Goal: Check status: Check status

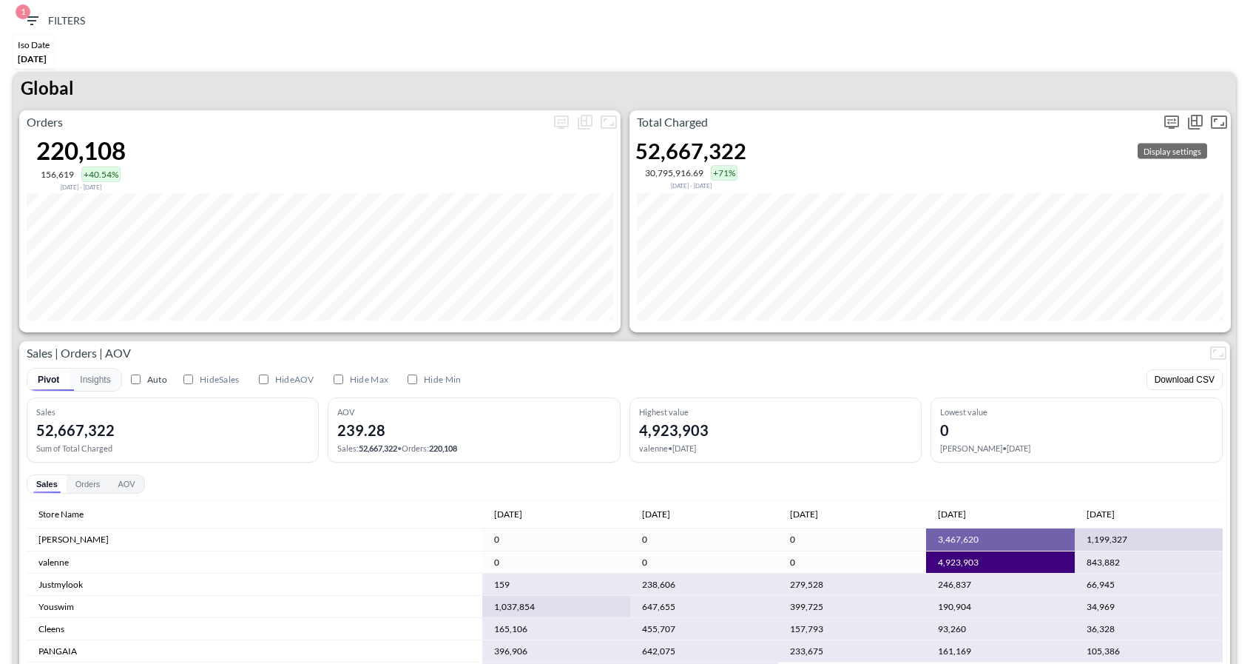
click at [1168, 113] on icon "more" at bounding box center [1172, 122] width 18 height 18
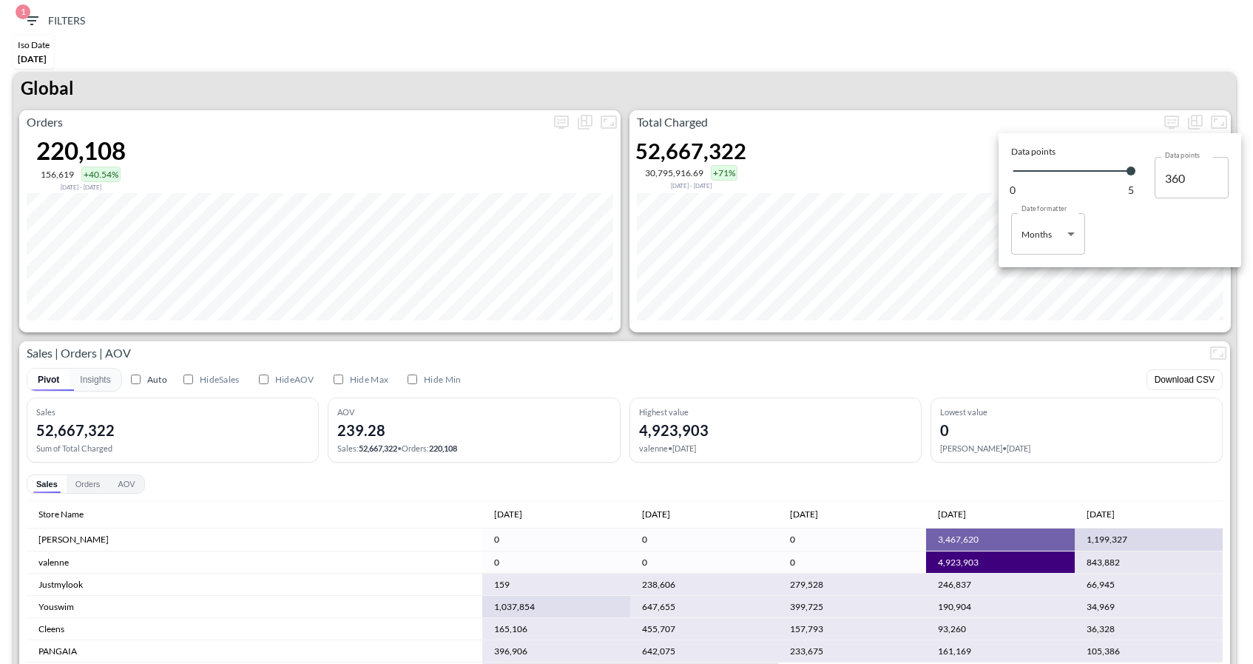
click at [1038, 253] on body "BI.P.EYE, Interactive Analytics Dashboards 1 Filters Iso Date [DATE] Global Ord…" at bounding box center [626, 332] width 1253 height 664
click at [1036, 276] on div "Days" at bounding box center [1032, 271] width 19 height 13
type input "Days"
type input "130"
click at [941, 115] on div at bounding box center [626, 332] width 1253 height 664
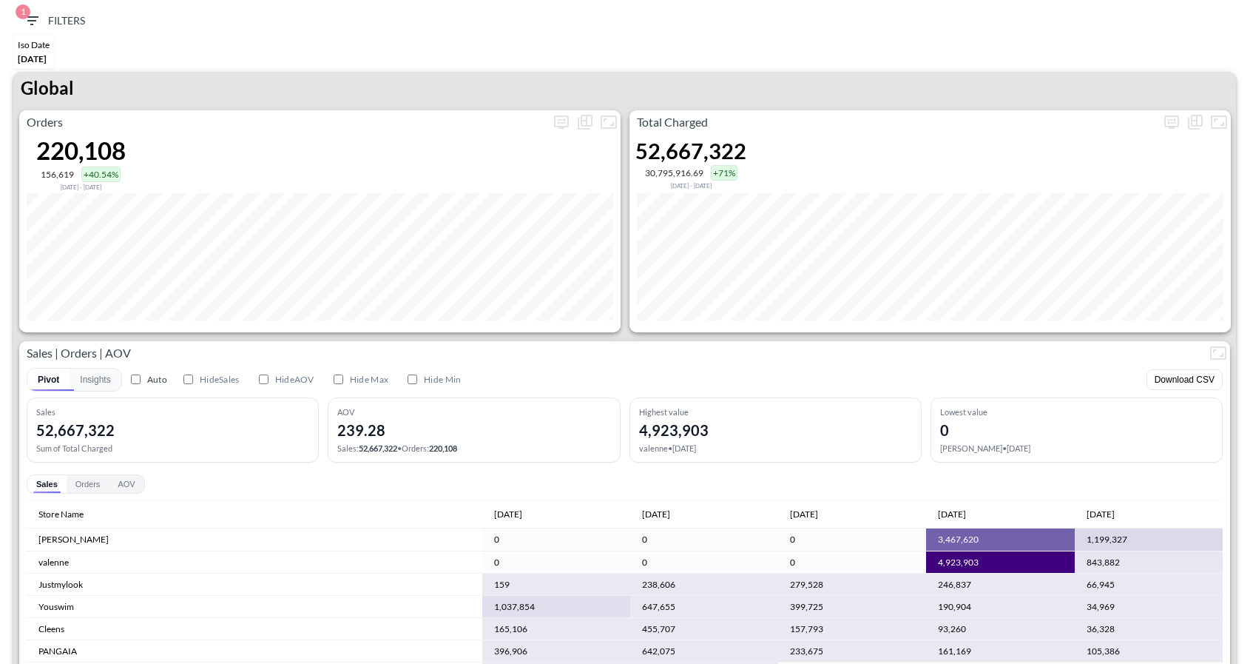
click at [38, 24] on icon "button" at bounding box center [32, 21] width 18 height 18
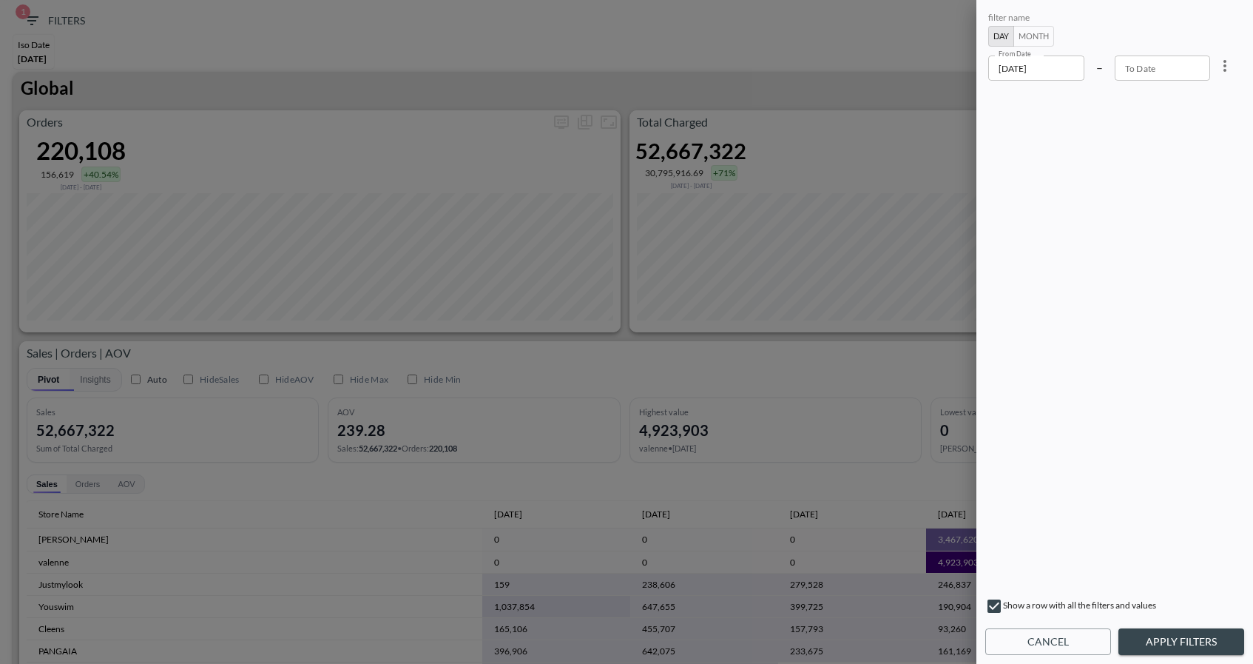
click at [990, 80] on input "2025-06-01" at bounding box center [1036, 67] width 96 height 25
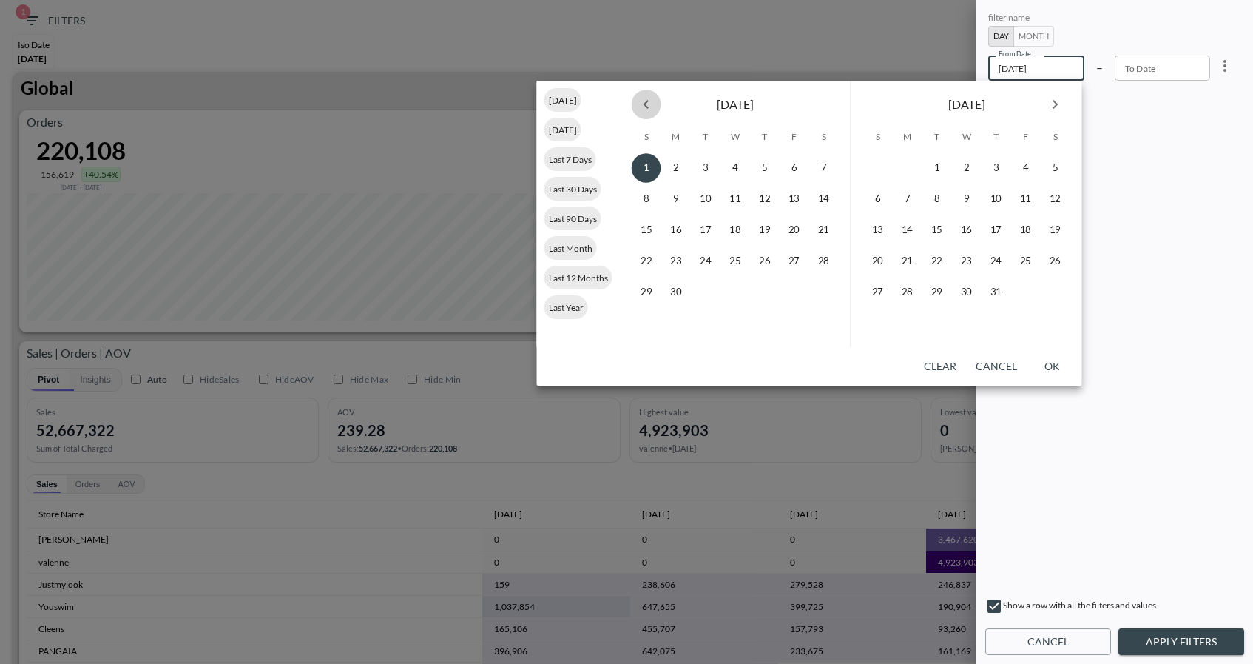
click at [641, 104] on icon "Previous month" at bounding box center [647, 104] width 18 height 18
click at [874, 164] on button "1" at bounding box center [878, 168] width 30 height 30
type input "YYYY-MM-DD"
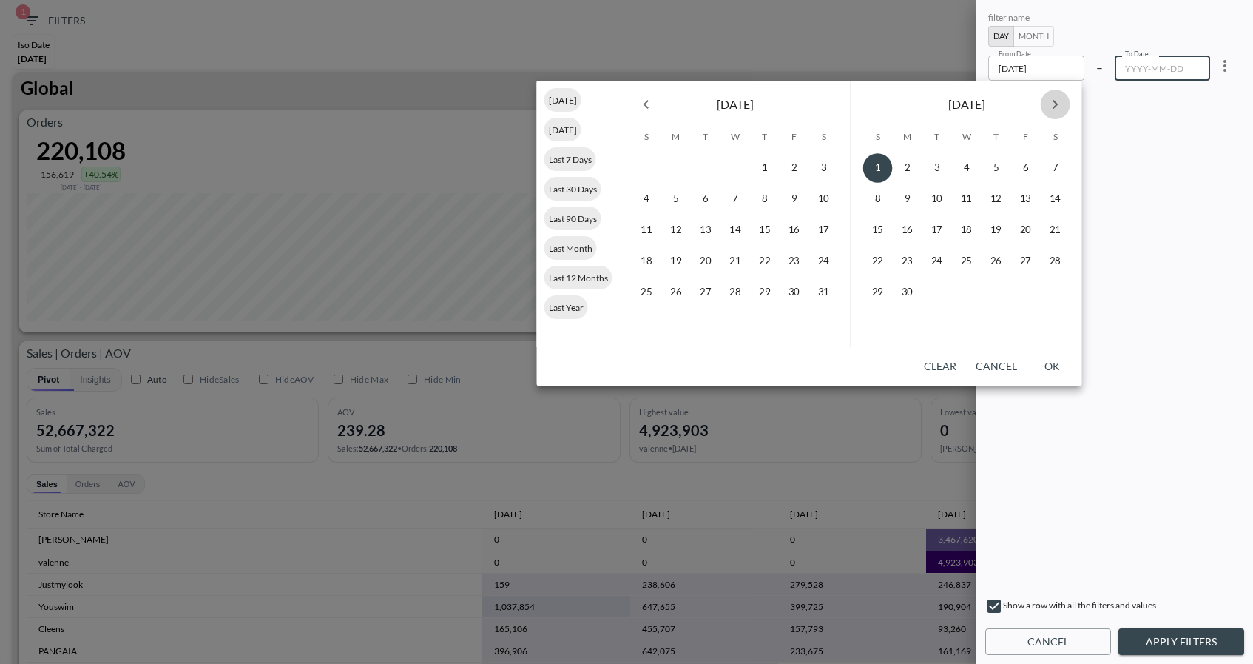
click at [1060, 109] on icon "Next month" at bounding box center [1056, 104] width 18 height 18
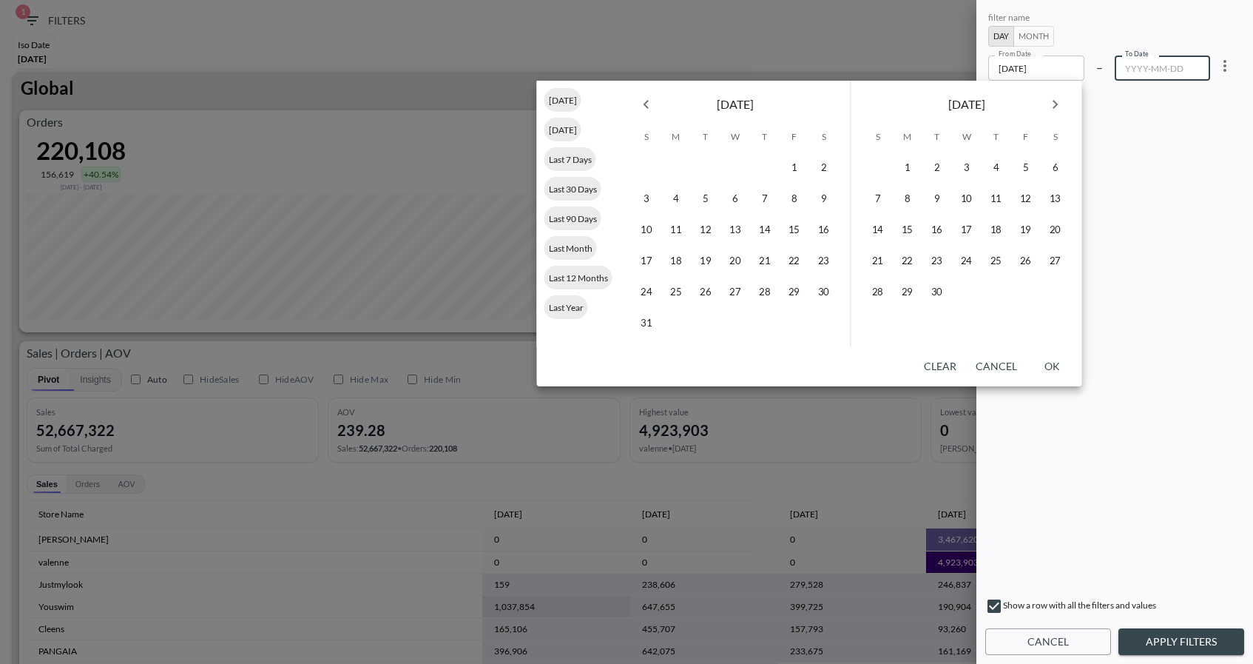
click at [1060, 109] on icon "Next month" at bounding box center [1056, 104] width 18 height 18
click at [963, 195] on button "8" at bounding box center [967, 199] width 30 height 30
type input "2025-10-08"
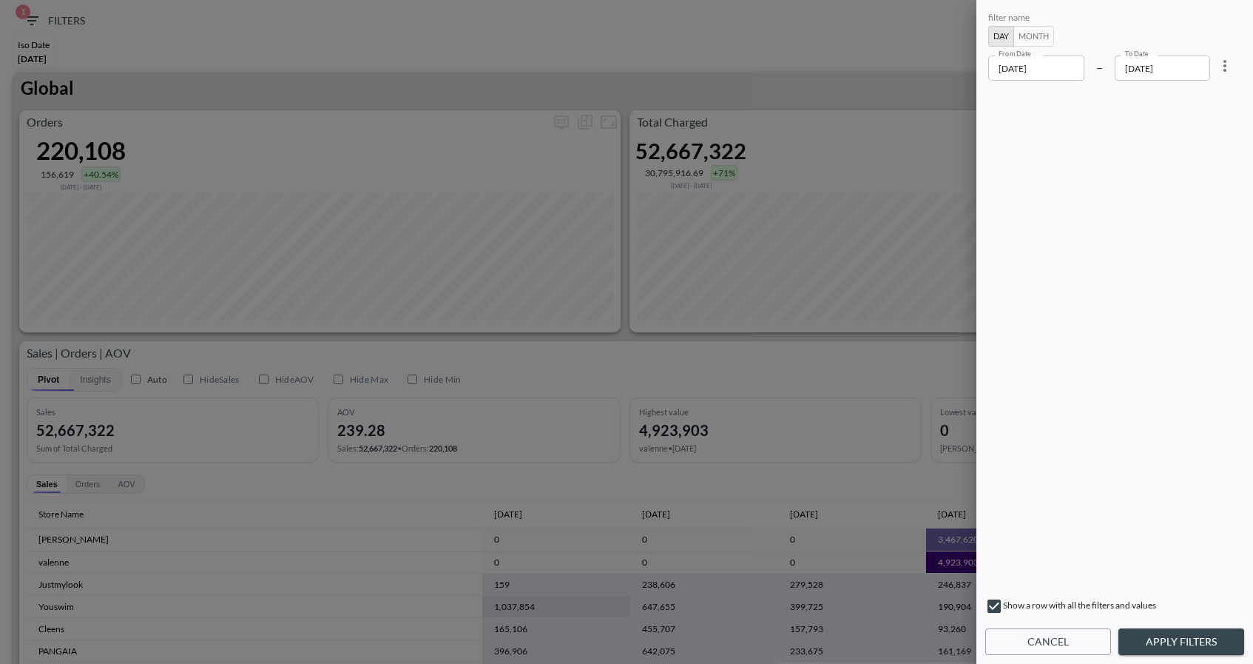
click at [997, 199] on div "1 2 3 4 5 6 7 8 9 10 11 12 13 14 15 16 17 18 19 20 21 22 23 24 25 26 27 28 29 3…" at bounding box center [926, 165] width 173 height 88
click at [1080, 73] on input "2025-06-01" at bounding box center [1036, 67] width 96 height 25
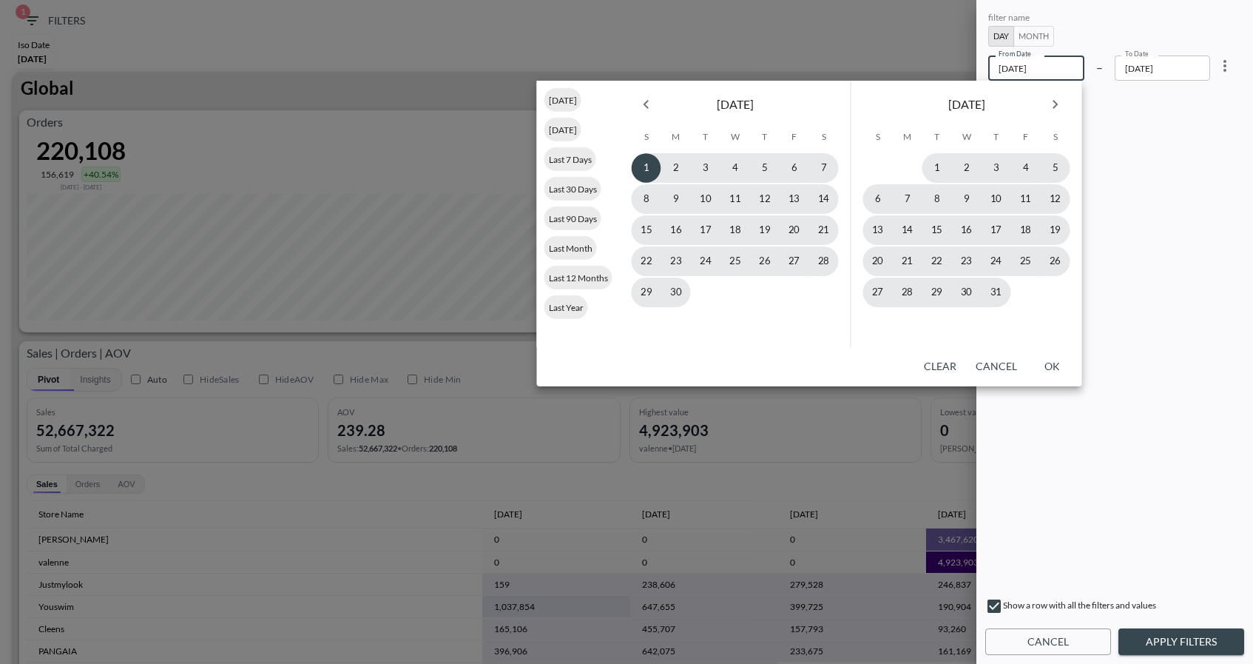
click at [1044, 112] on button "Next month" at bounding box center [1056, 105] width 30 height 30
click at [1061, 107] on icon "Next month" at bounding box center [1056, 104] width 18 height 18
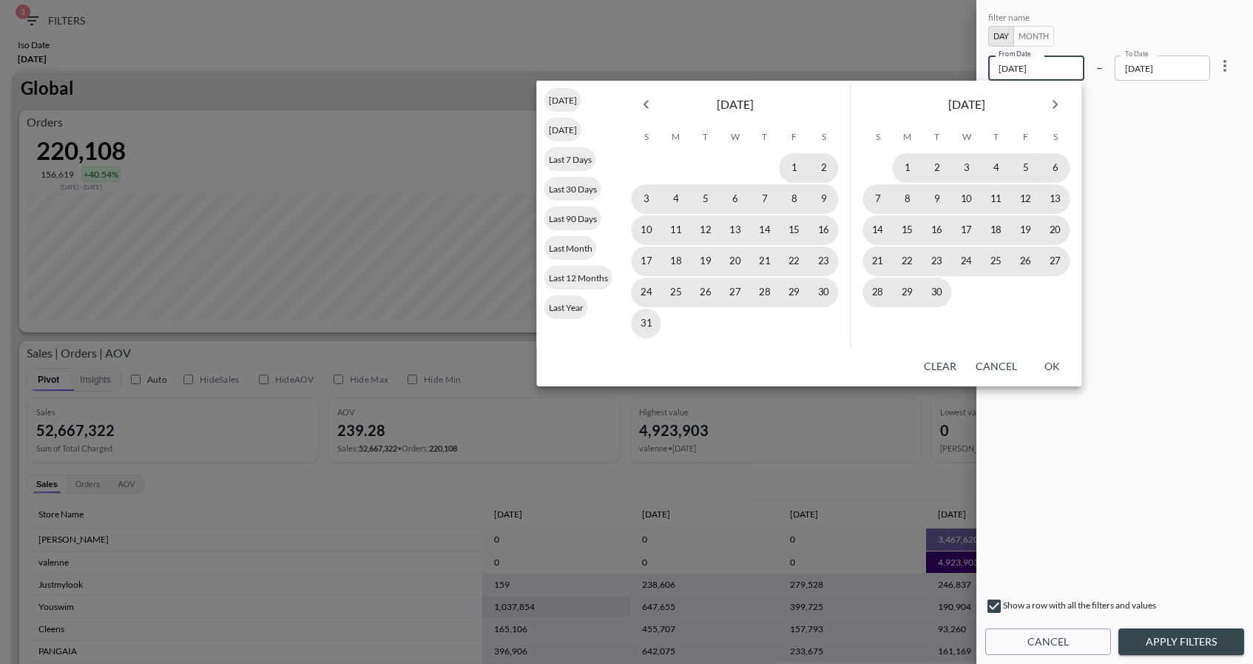
click at [1061, 107] on icon "Next month" at bounding box center [1056, 104] width 18 height 18
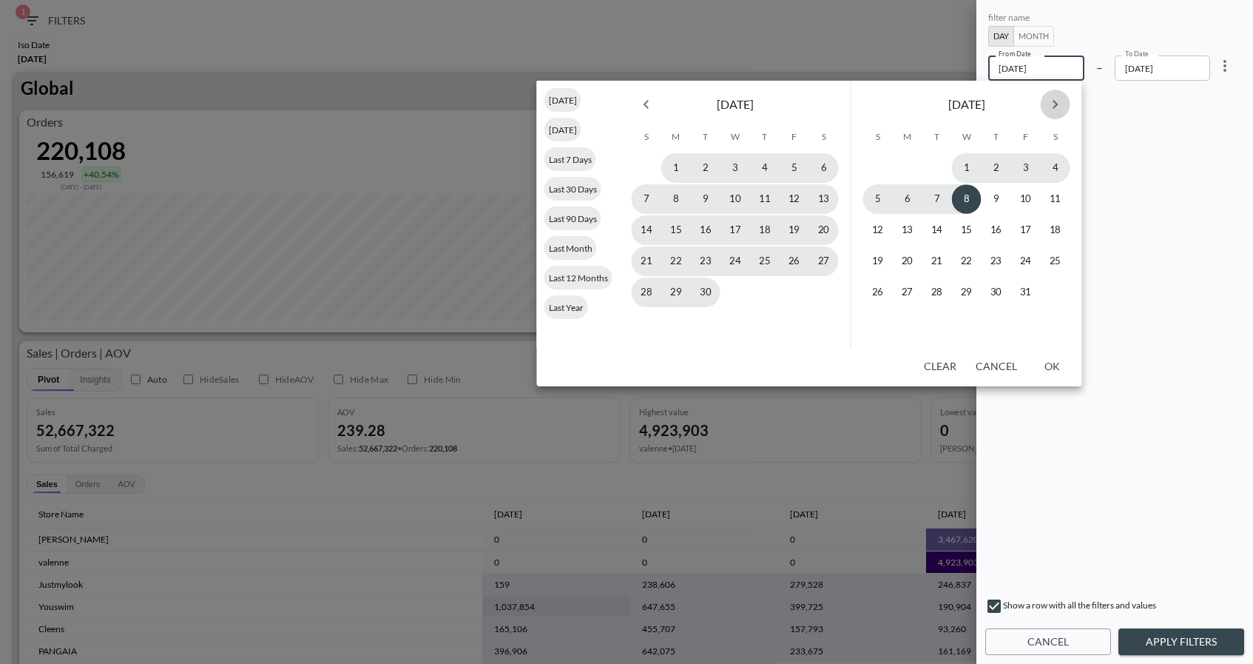
click at [1061, 107] on icon "Next month" at bounding box center [1056, 104] width 18 height 18
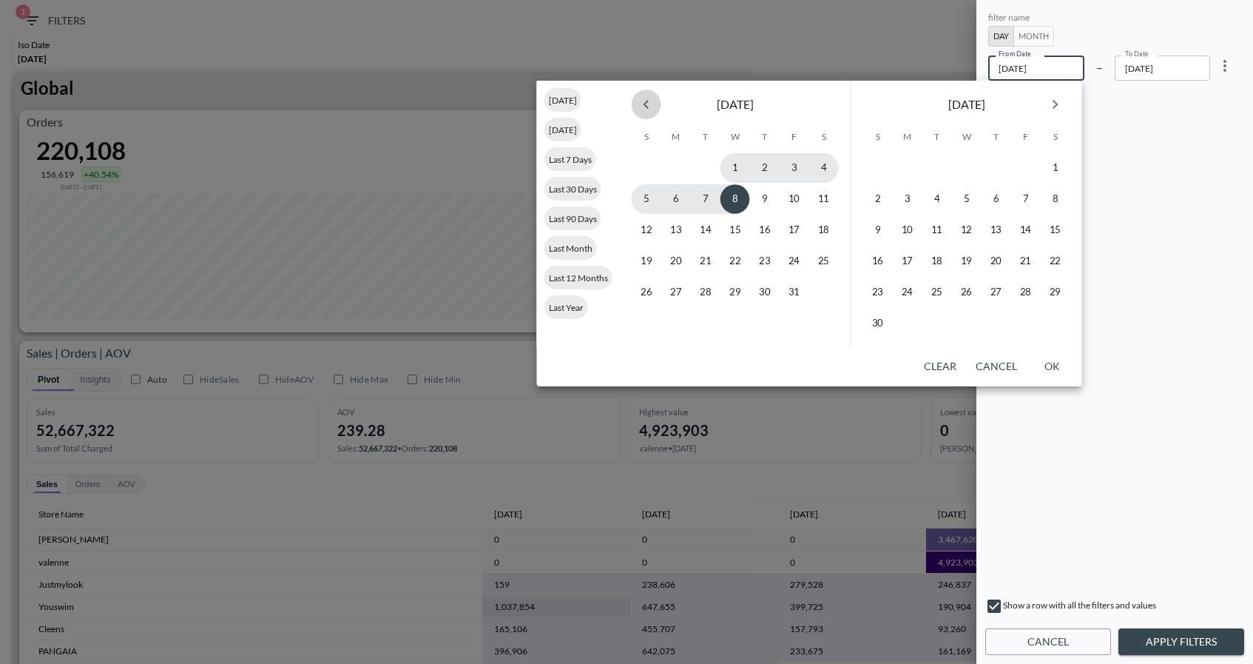
click at [651, 106] on icon "Previous month" at bounding box center [647, 104] width 18 height 18
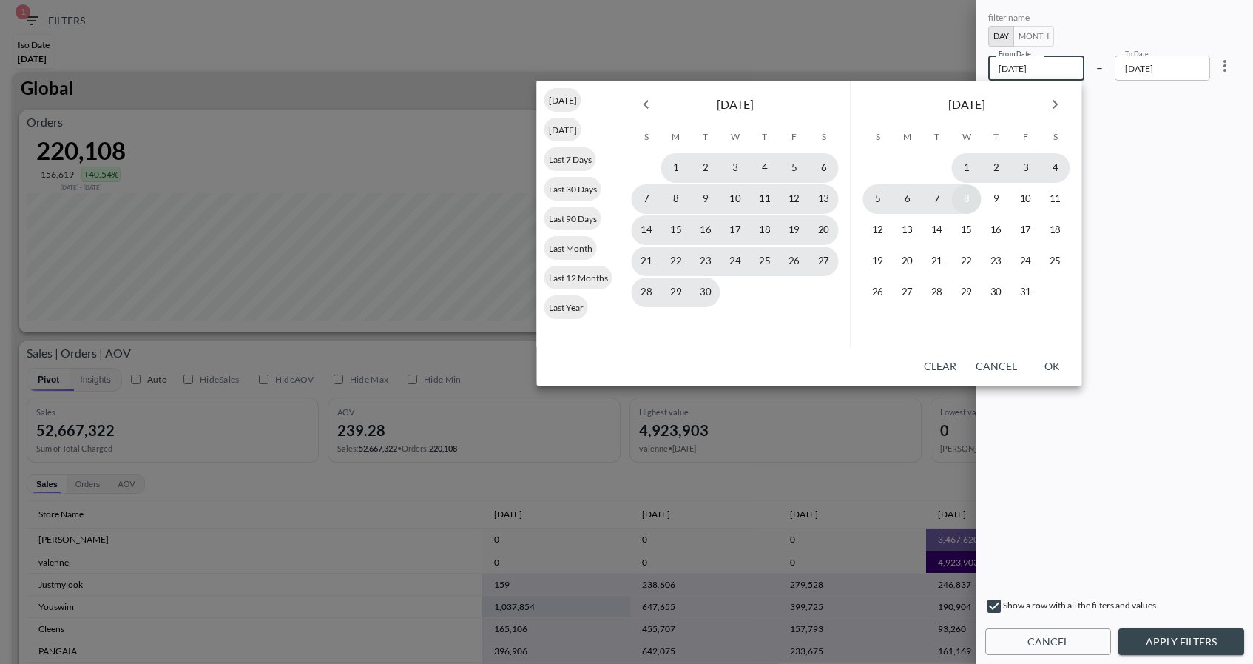
click at [966, 201] on button "8" at bounding box center [967, 199] width 30 height 30
type input "2025-10-08"
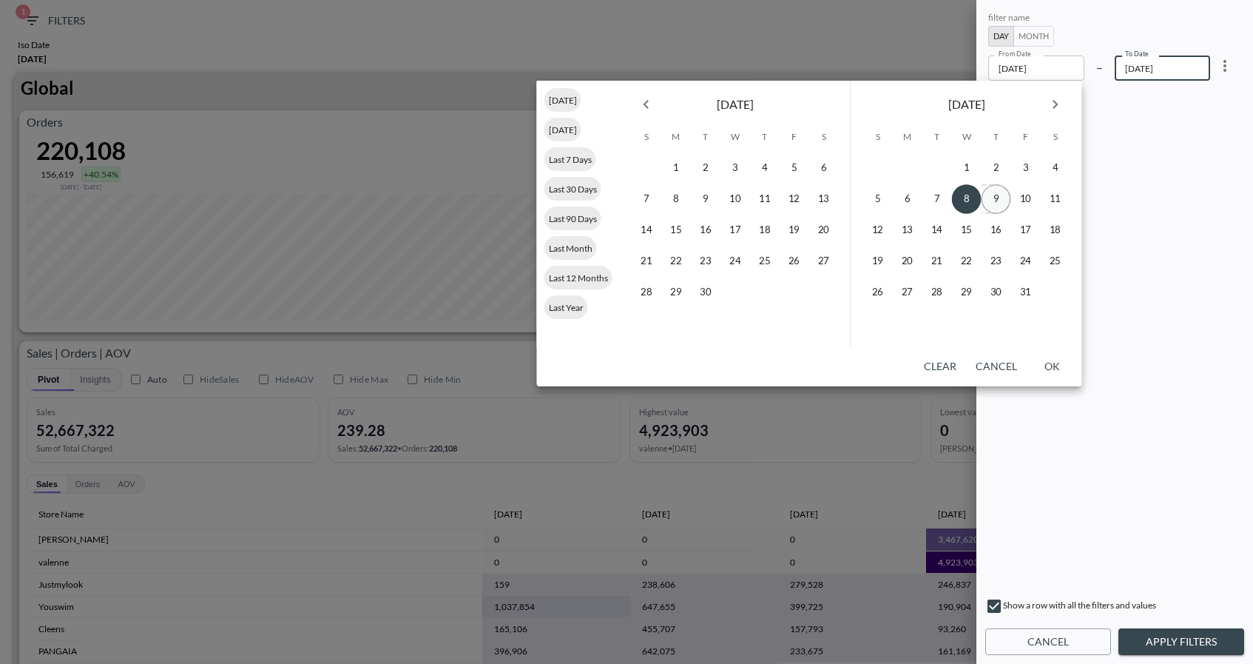
click at [993, 203] on button "9" at bounding box center [997, 199] width 30 height 30
type input "2025-10-09"
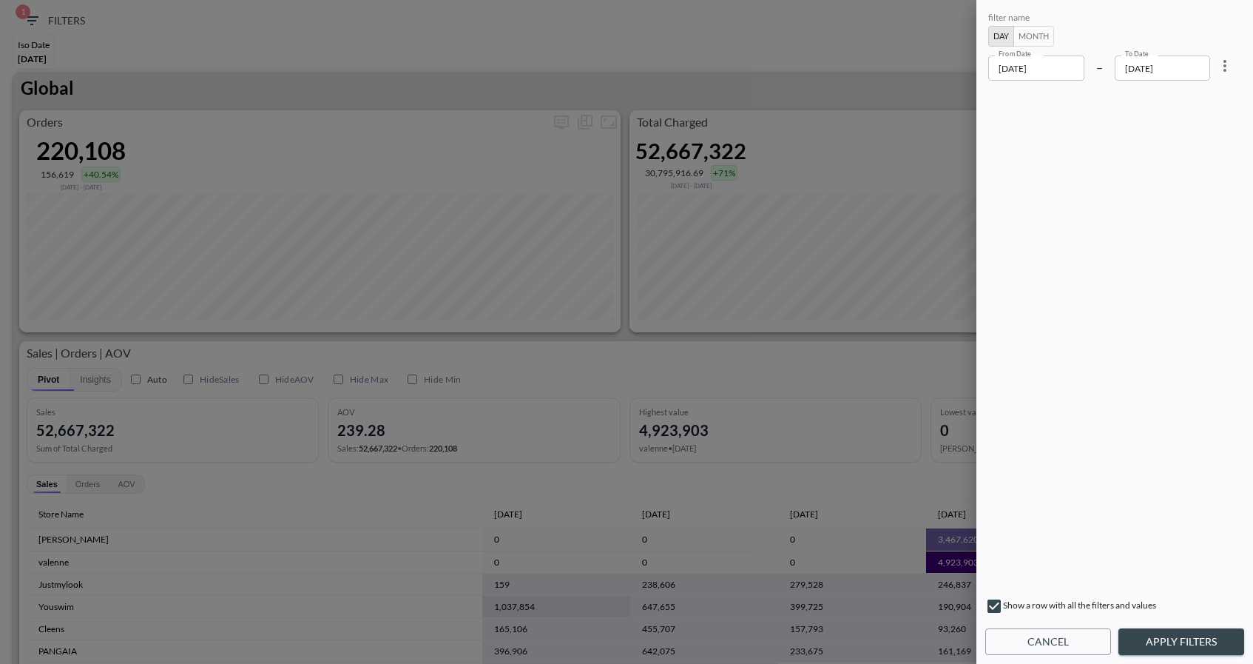
click at [1157, 641] on button "Apply Filters" at bounding box center [1181, 641] width 126 height 27
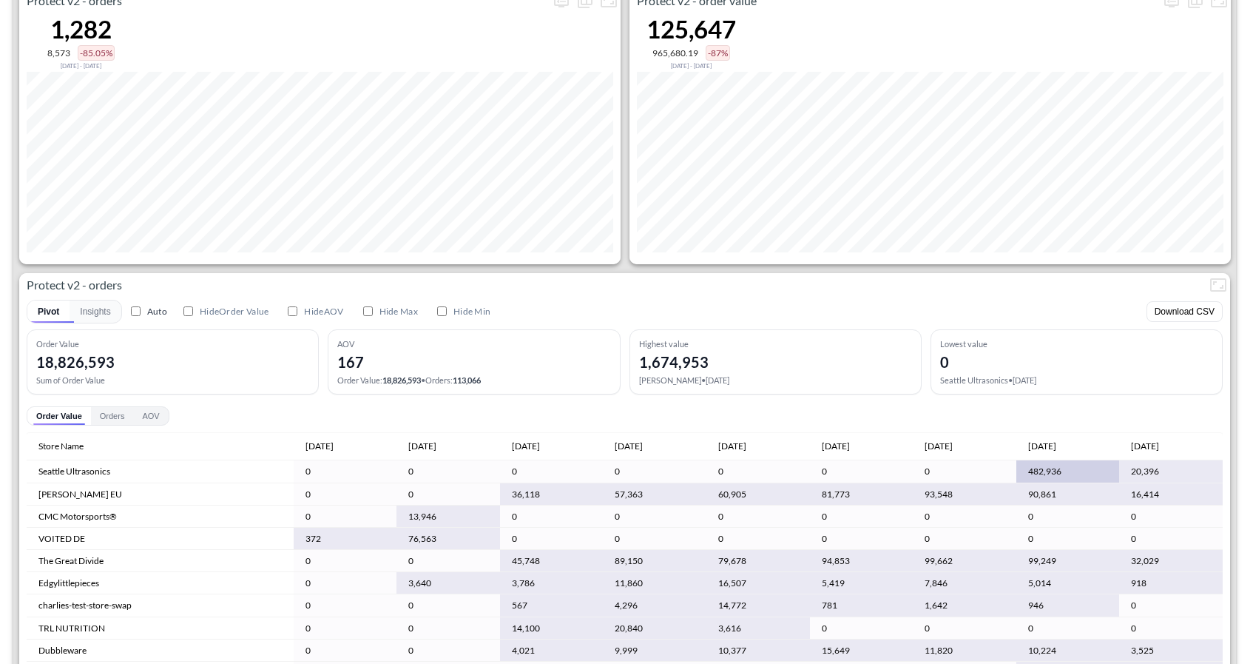
scroll to position [2758, 0]
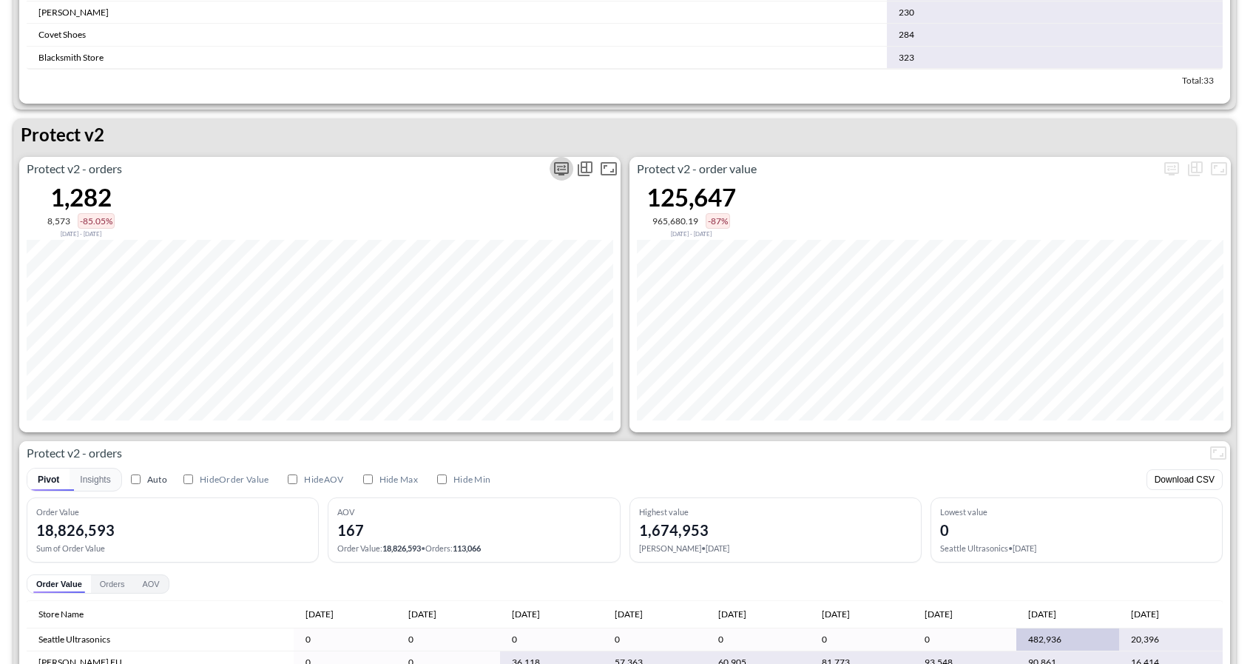
click at [560, 171] on icon "more" at bounding box center [561, 168] width 15 height 13
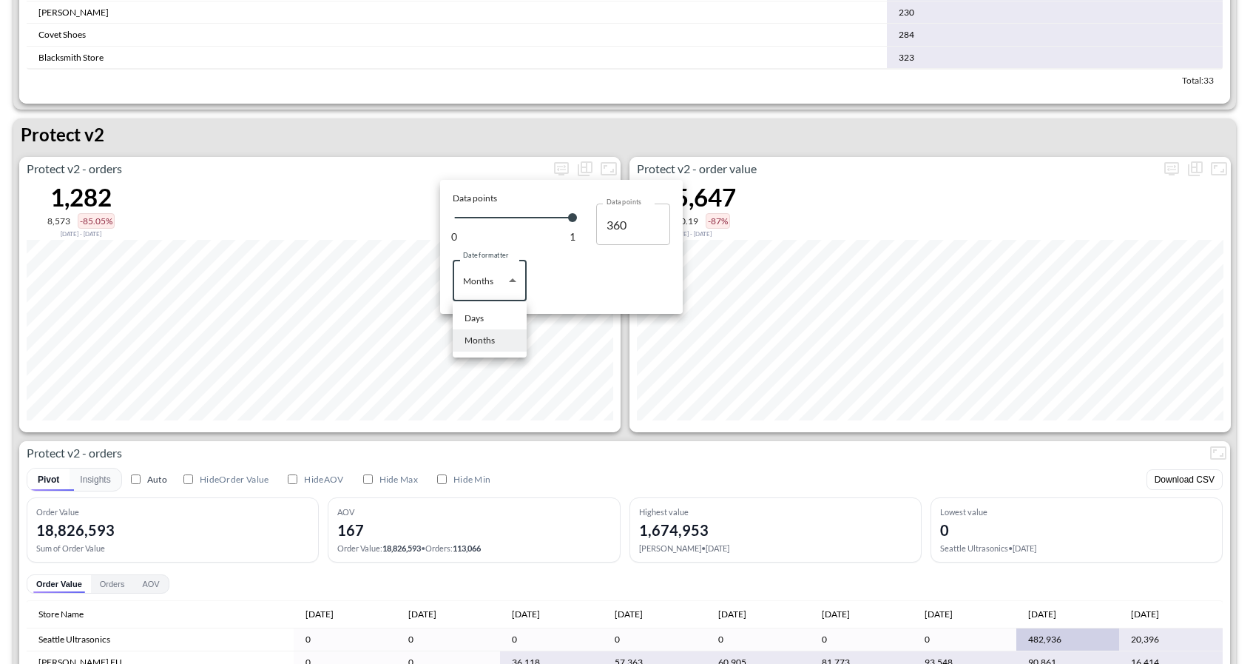
click at [500, 283] on body "BI.P.EYE, Interactive Analytics Dashboards 1 Filters Iso Date Oct 08, 2025 to O…" at bounding box center [626, 332] width 1253 height 664
click at [494, 314] on li "Days" at bounding box center [490, 318] width 74 height 22
type input "Days"
click at [323, 120] on div at bounding box center [626, 332] width 1253 height 664
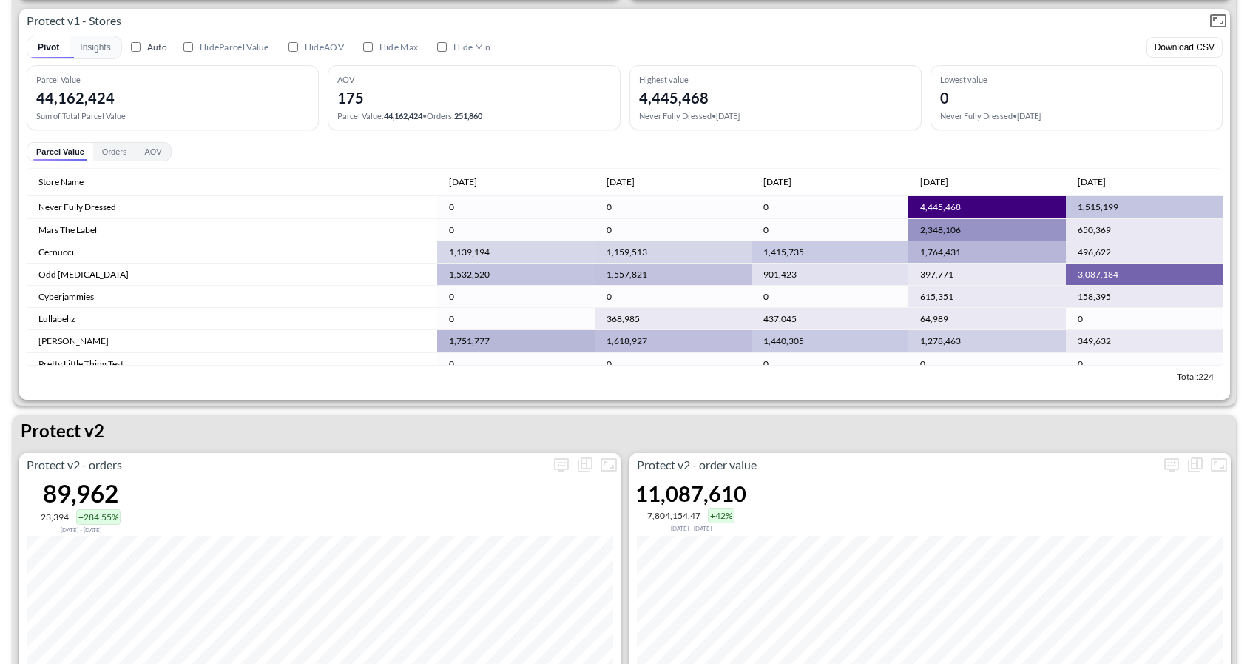
scroll to position [2563, 0]
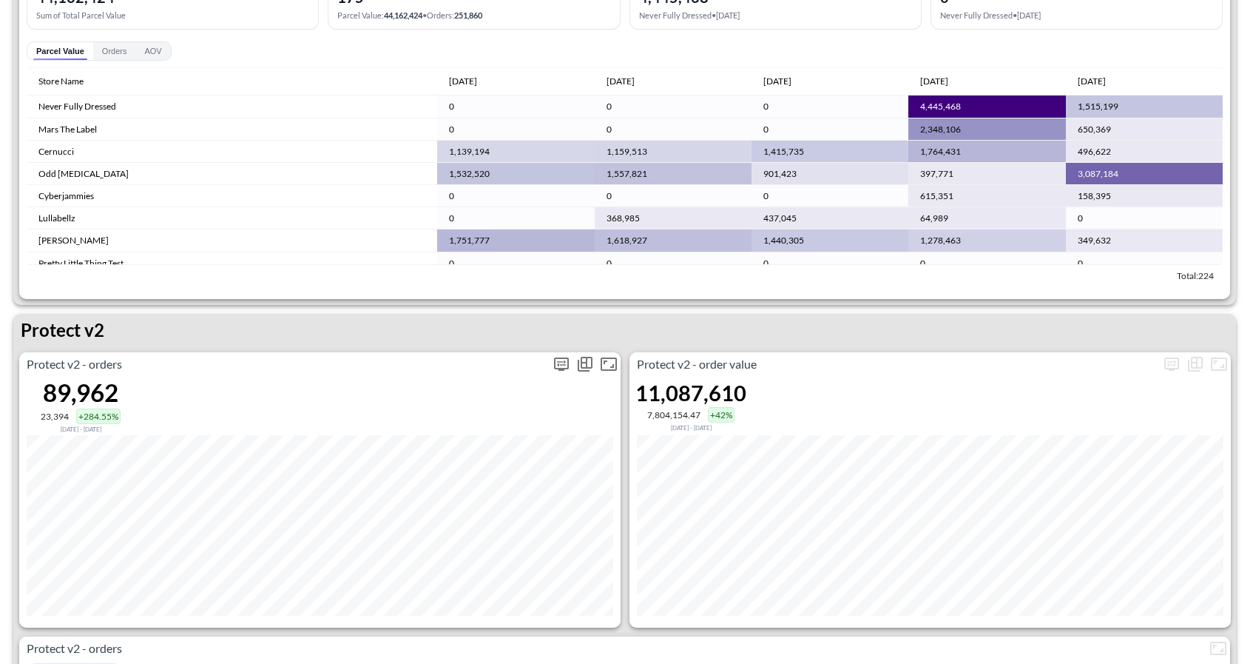
click at [561, 365] on icon "more" at bounding box center [562, 364] width 18 height 18
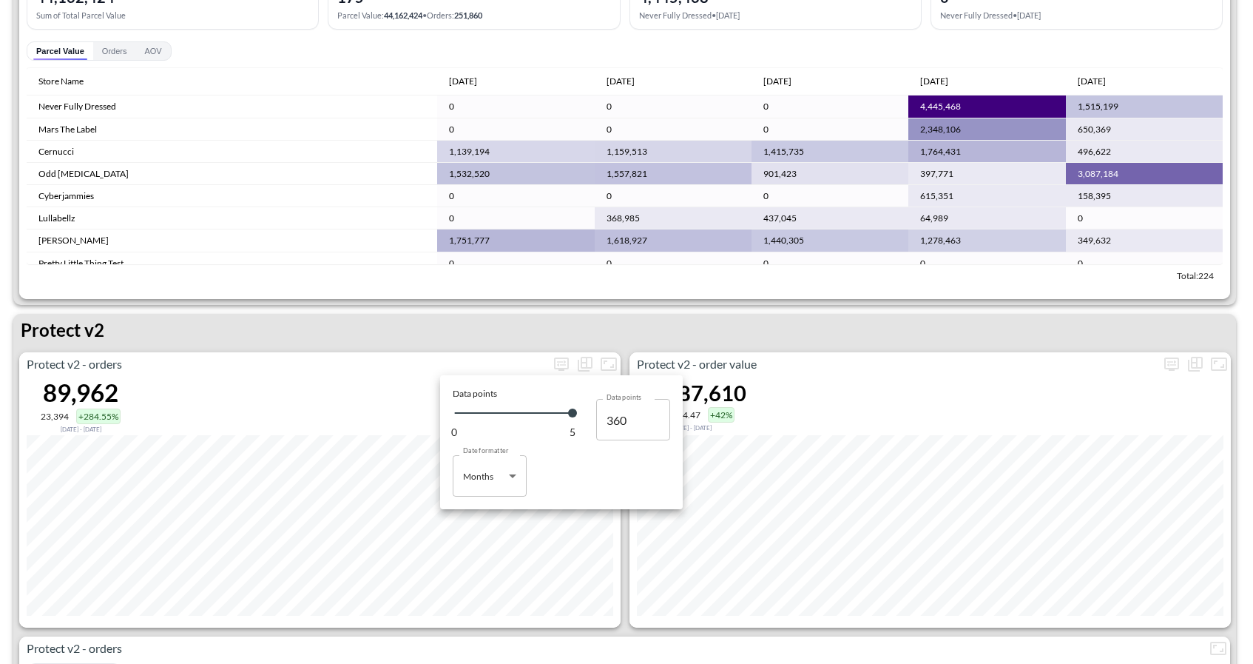
click at [508, 471] on body "BI.P.EYE, Interactive Analytics Dashboards 1 Filters Iso Date [DATE] Global Ord…" at bounding box center [626, 332] width 1253 height 664
click at [479, 515] on div "Days" at bounding box center [474, 513] width 19 height 13
type input "Days"
type input "130"
click at [618, 593] on div at bounding box center [626, 332] width 1253 height 664
